Goal: Task Accomplishment & Management: Use online tool/utility

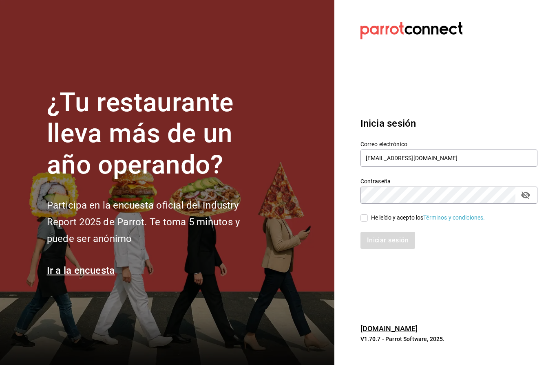
type input "[EMAIL_ADDRESS][DOMAIN_NAME]"
click at [360, 222] on icon at bounding box center [363, 217] width 7 height 7
click at [360, 222] on input "He leído y acepto los Términos y condiciones." at bounding box center [363, 217] width 7 height 7
click at [362, 222] on input "He leído y acepto los Términos y condiciones." at bounding box center [363, 217] width 7 height 7
click at [364, 222] on input "He leído y acepto los Términos y condiciones." at bounding box center [363, 217] width 7 height 7
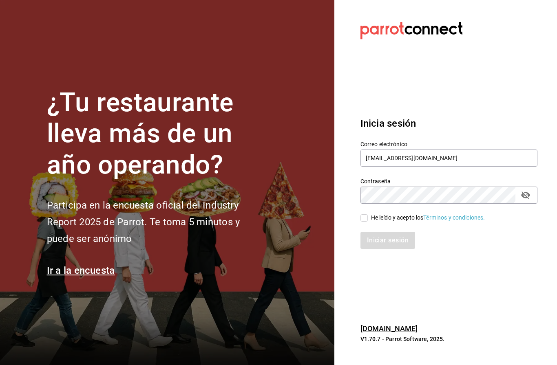
checkbox input "true"
click at [385, 249] on button "Iniciar sesión" at bounding box center [387, 240] width 55 height 17
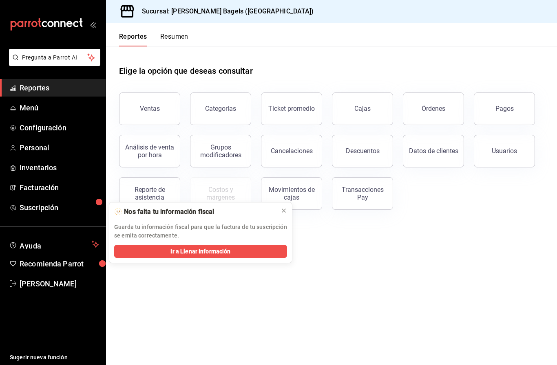
click at [144, 111] on div "Ventas" at bounding box center [150, 109] width 20 height 8
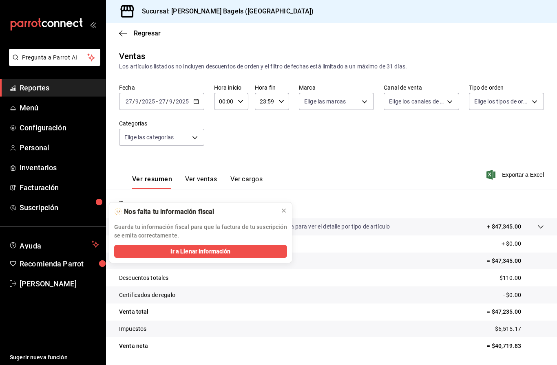
click at [287, 213] on button at bounding box center [283, 210] width 13 height 13
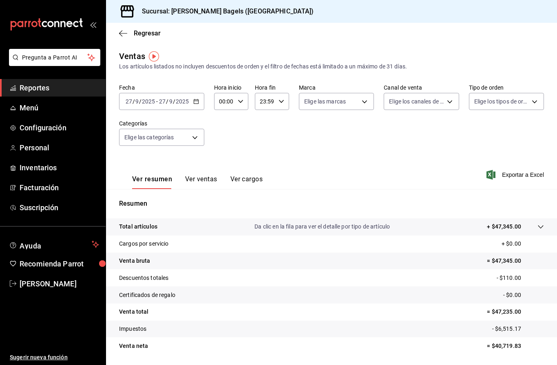
click at [207, 178] on button "Ver ventas" at bounding box center [201, 182] width 32 height 14
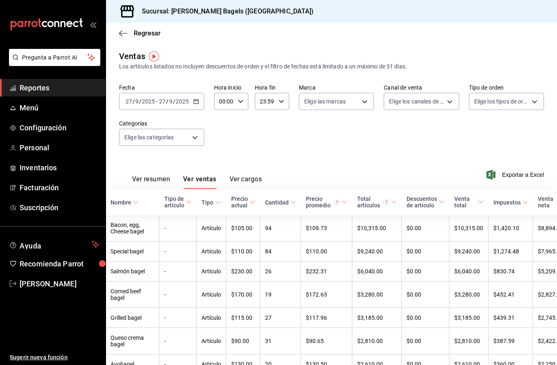
scroll to position [0, 9]
